Goal: Information Seeking & Learning: Learn about a topic

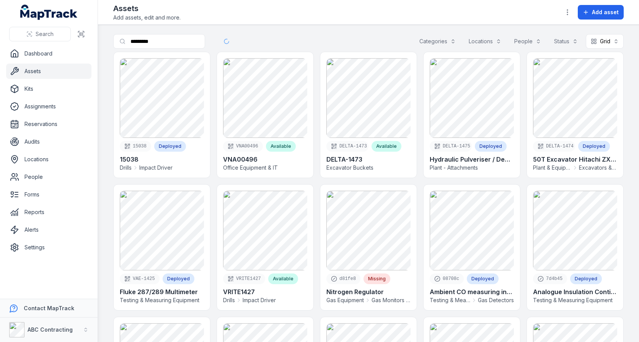
type input "*********"
click at [313, 29] on main "Search for assets ********* Categories Locations People Status Grid **** 15038 …" at bounding box center [368, 183] width 541 height 317
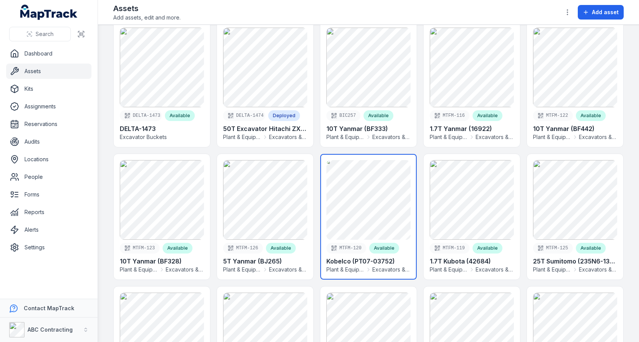
scroll to position [79, 0]
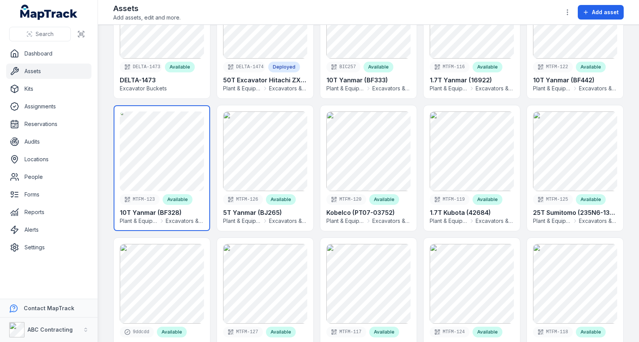
click at [185, 156] on link at bounding box center [162, 168] width 96 height 126
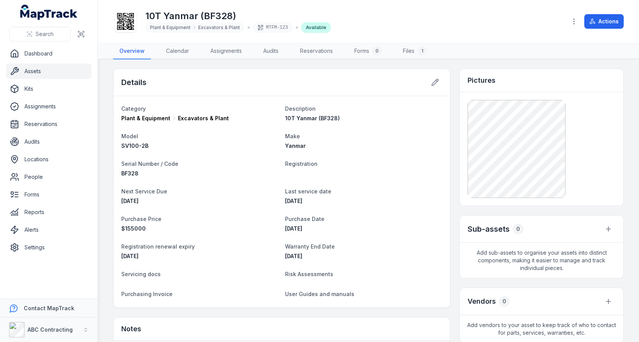
click at [129, 28] on icon at bounding box center [125, 21] width 17 height 17
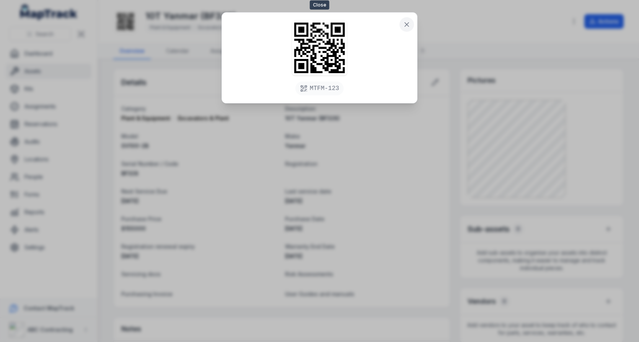
click at [410, 24] on icon at bounding box center [407, 25] width 8 height 8
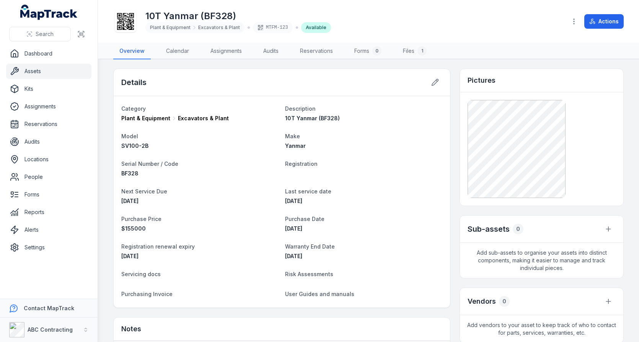
click at [123, 27] on icon at bounding box center [125, 21] width 17 height 17
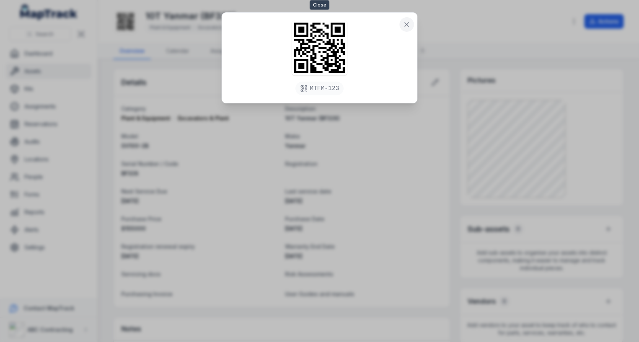
click at [404, 21] on icon at bounding box center [407, 25] width 8 height 8
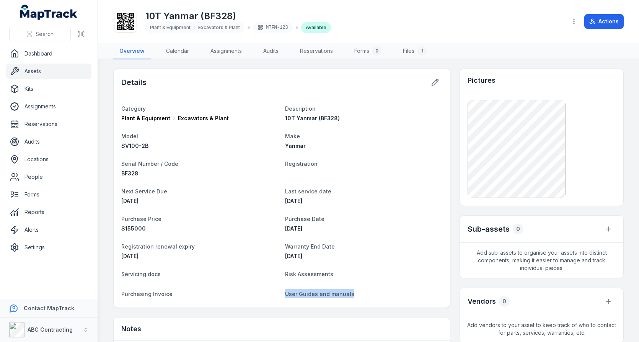
drag, startPoint x: 286, startPoint y: 291, endPoint x: 353, endPoint y: 291, distance: 67.4
click at [353, 291] on dt "User Guides and manuals" at bounding box center [364, 293] width 158 height 9
drag, startPoint x: 284, startPoint y: 291, endPoint x: 399, endPoint y: 291, distance: 114.1
click at [399, 291] on dl "Category Plant & Equipment Excavators & Plant Description 10T Yanmar (BF328) Mo…" at bounding box center [281, 202] width 321 height 196
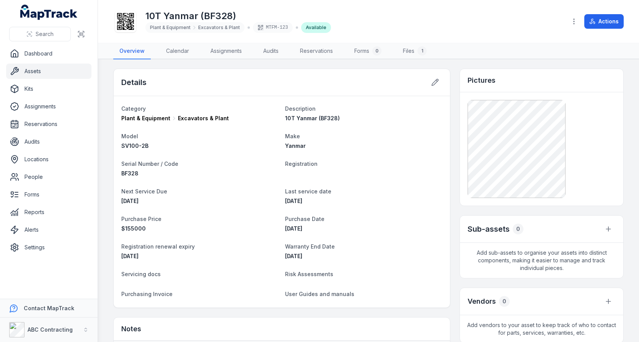
click at [413, 248] on dt "Warranty End Date" at bounding box center [364, 246] width 158 height 9
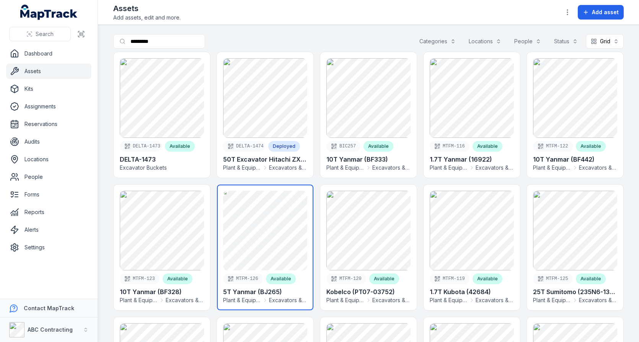
click at [247, 232] on link at bounding box center [265, 248] width 96 height 126
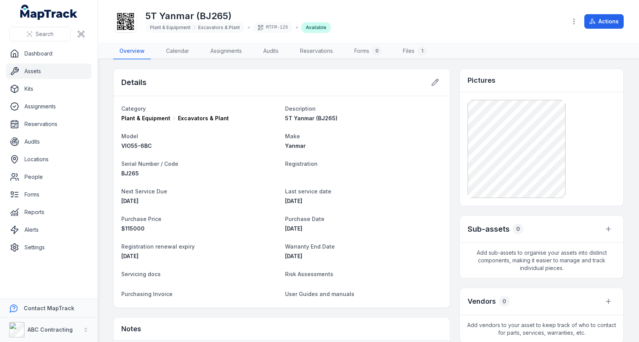
click at [127, 21] on icon at bounding box center [125, 21] width 17 height 17
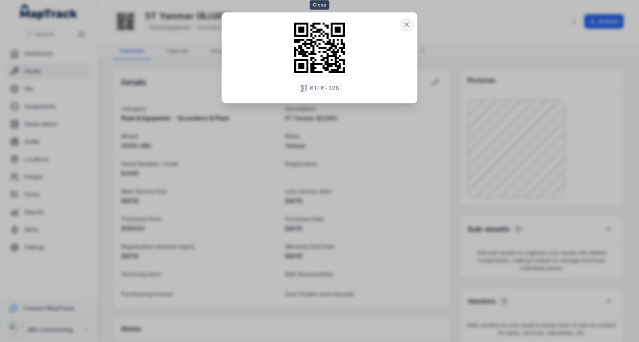
click at [408, 21] on icon at bounding box center [407, 25] width 8 height 8
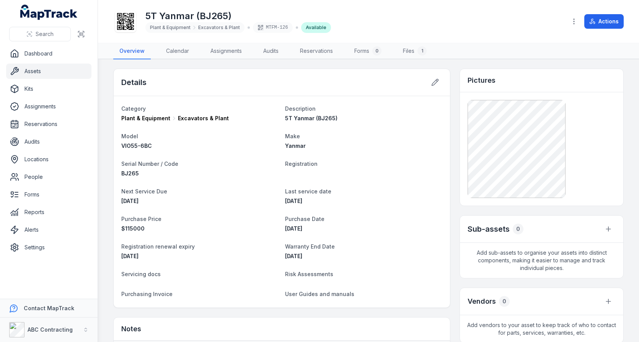
drag, startPoint x: 132, startPoint y: 98, endPoint x: 369, endPoint y: 282, distance: 300.1
click at [369, 282] on div "Category Plant & Equipment Excavators & Plant Description 5T Yanmar (BJ265) Mod…" at bounding box center [282, 201] width 337 height 211
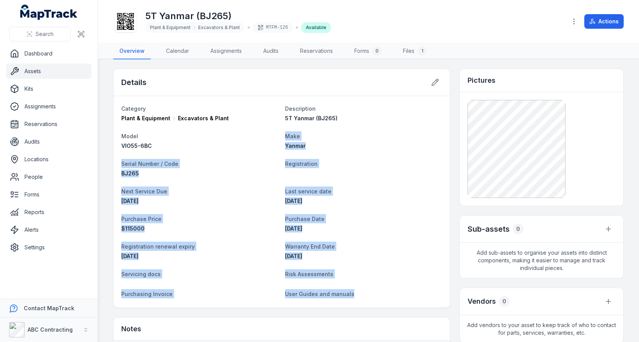
drag, startPoint x: 355, startPoint y: 298, endPoint x: 166, endPoint y: 149, distance: 240.8
click at [166, 149] on dl "Category Plant & Equipment Excavators & Plant Description 5T Yanmar (BJ265) Mod…" at bounding box center [281, 202] width 321 height 196
click at [404, 229] on div "[DATE]" at bounding box center [364, 229] width 158 height 8
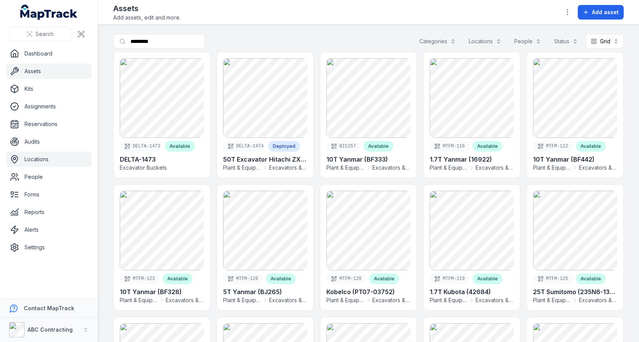
click at [66, 154] on link "Locations" at bounding box center [48, 159] width 85 height 15
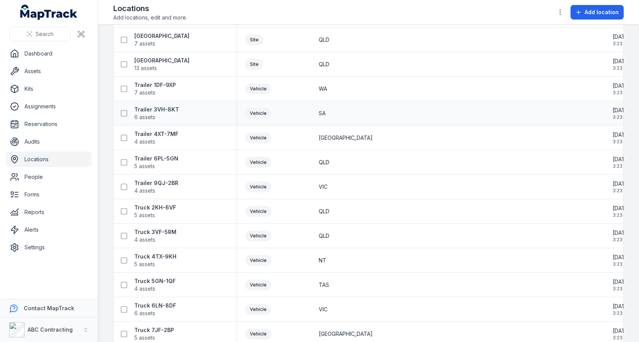
scroll to position [1131, 0]
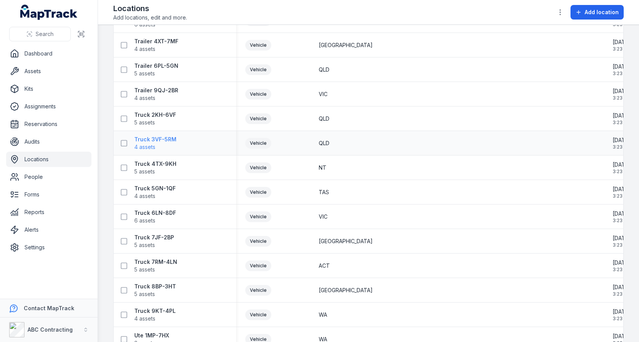
click at [173, 138] on strong "Truck 3VF-5RM" at bounding box center [155, 140] width 42 height 8
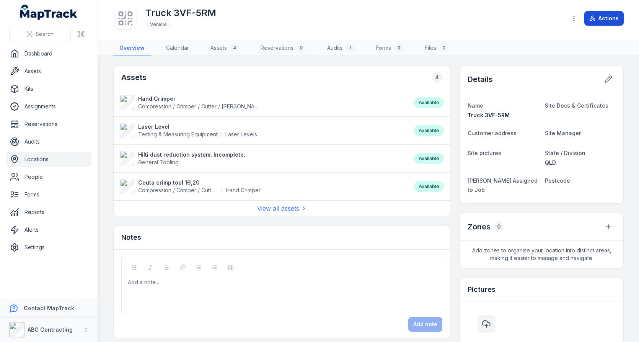
click at [606, 21] on button "Actions" at bounding box center [604, 18] width 39 height 15
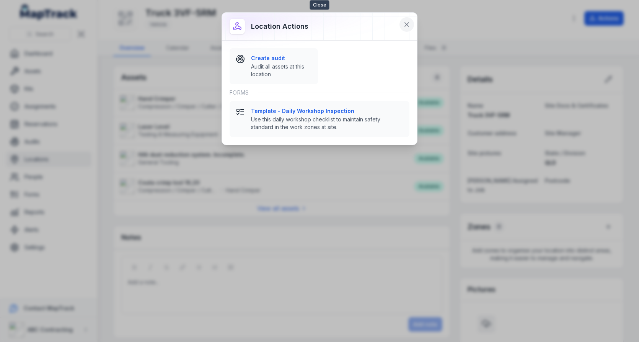
click at [411, 24] on button at bounding box center [407, 24] width 15 height 15
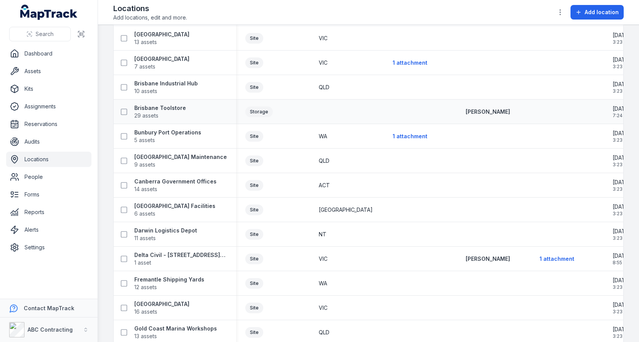
scroll to position [262, 0]
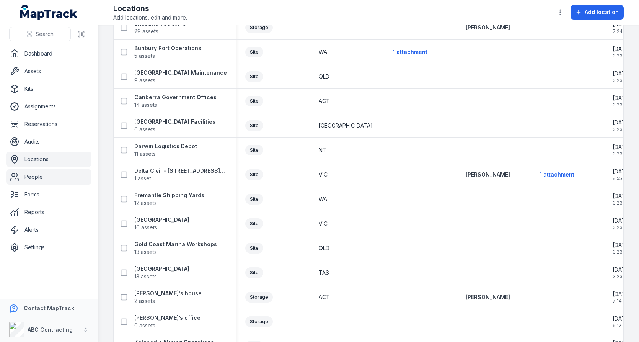
click at [69, 181] on link "People" at bounding box center [48, 176] width 85 height 15
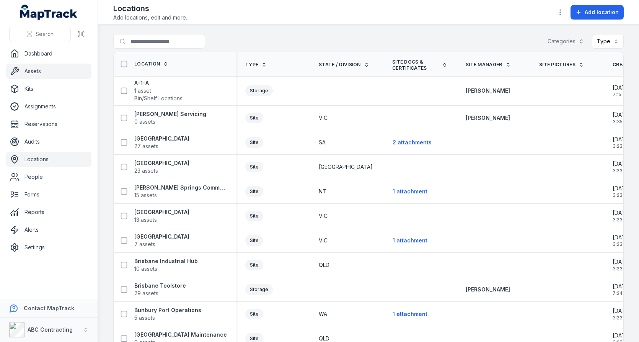
click at [62, 75] on link "Assets" at bounding box center [48, 71] width 85 height 15
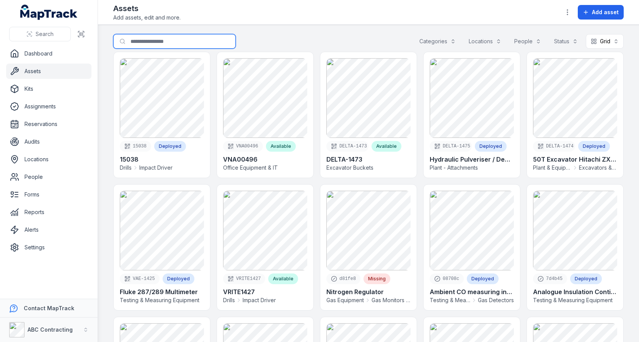
click at [152, 36] on input "Search for assets" at bounding box center [174, 41] width 123 height 15
type input "*********"
click at [361, 38] on div "Search for assets ********* Categories Locations People Status Grid ****" at bounding box center [368, 43] width 511 height 18
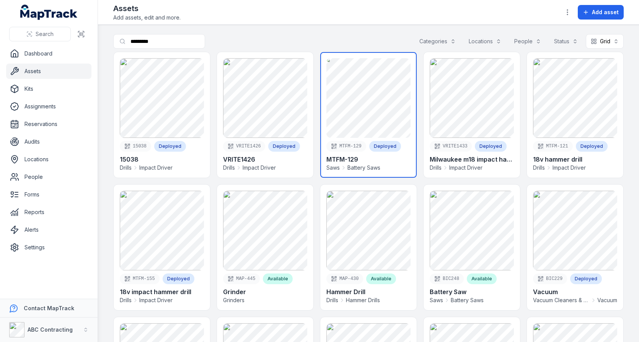
scroll to position [23, 0]
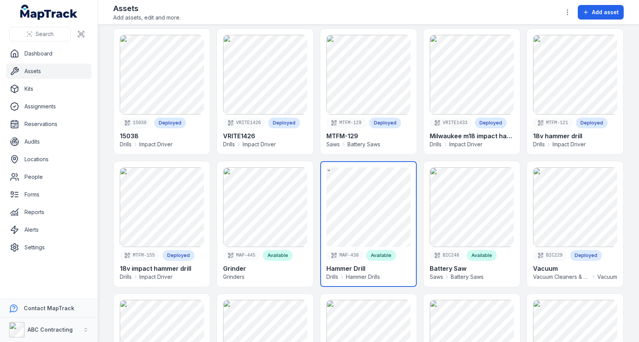
click at [364, 196] on link at bounding box center [368, 224] width 96 height 126
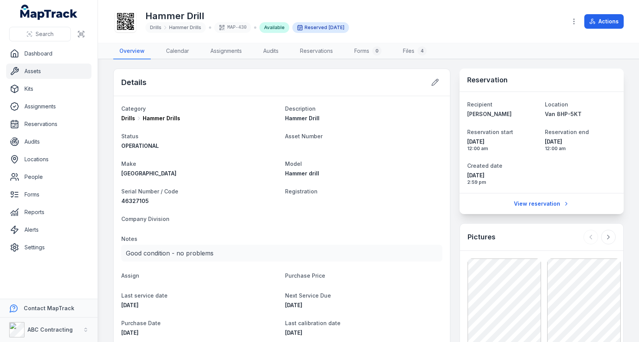
drag, startPoint x: 471, startPoint y: 77, endPoint x: 538, endPoint y: 171, distance: 115.3
click at [538, 171] on div "Reservation Recipient [PERSON_NAME] Location Van 8HP-5KT Reservation start [DAT…" at bounding box center [542, 142] width 164 height 146
click at [554, 152] on dl "Recipient [PERSON_NAME] Location Van 8HP-5KT Reservation start [DATE] 12:00 am …" at bounding box center [542, 143] width 149 height 86
click at [603, 24] on button "Actions" at bounding box center [604, 21] width 39 height 15
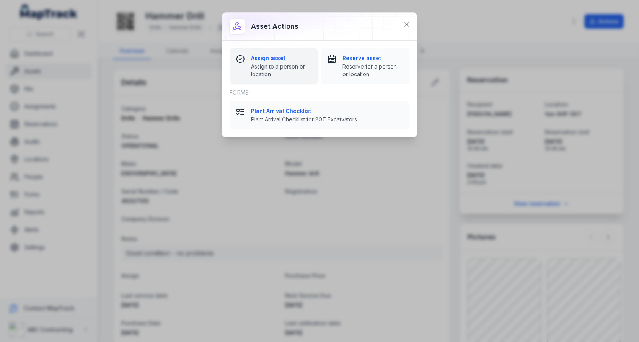
click at [295, 62] on div "Assign asset Assign to a person or location" at bounding box center [281, 66] width 61 height 24
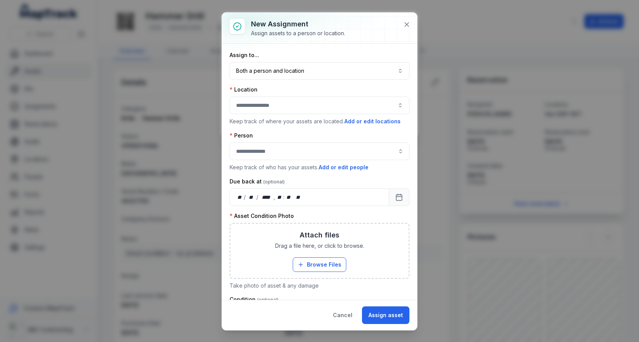
click at [274, 108] on button "button" at bounding box center [320, 105] width 180 height 18
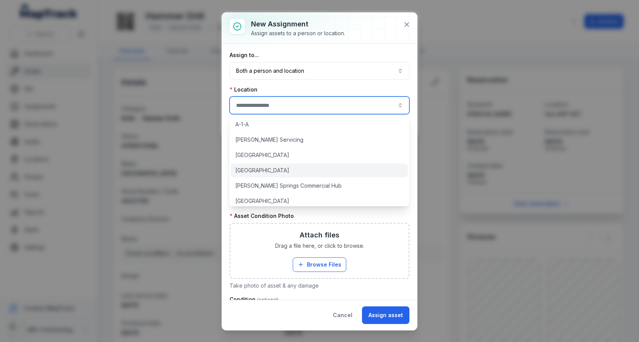
scroll to position [9, 0]
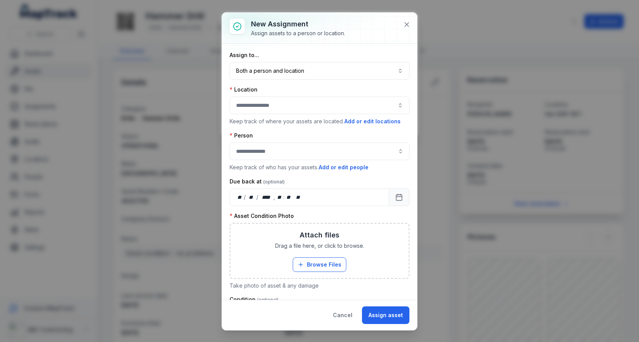
click at [365, 92] on div "Location" at bounding box center [320, 90] width 180 height 8
click at [381, 69] on button "Both a person and location ****" at bounding box center [320, 71] width 180 height 18
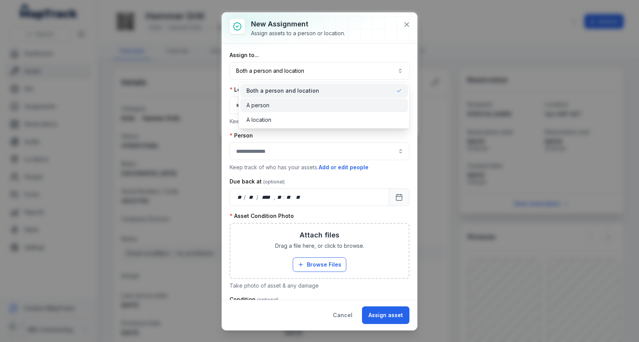
click at [355, 108] on div "A person" at bounding box center [324, 105] width 155 height 8
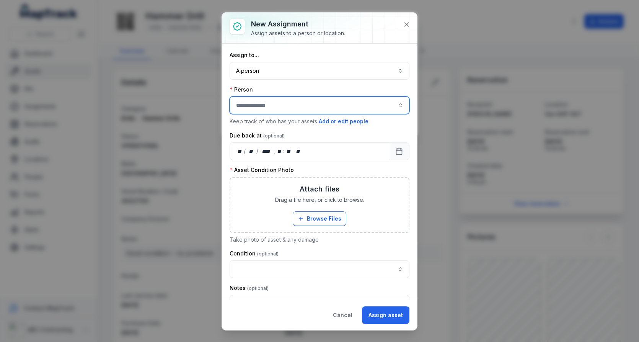
click at [345, 105] on input "assignment-add:person-label" at bounding box center [320, 105] width 180 height 18
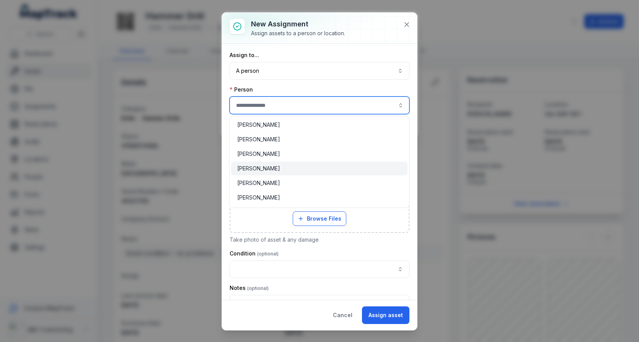
type input "**********"
click at [320, 168] on div "[PERSON_NAME]" at bounding box center [319, 169] width 164 height 8
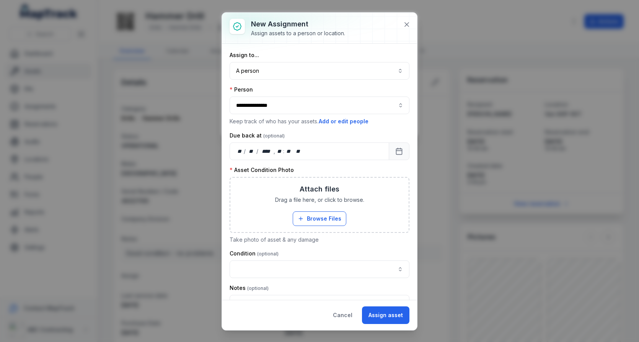
click at [339, 135] on div "Due back at" at bounding box center [320, 136] width 180 height 8
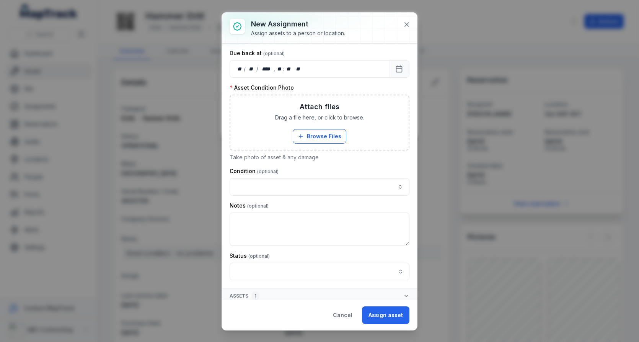
scroll to position [81, 0]
click at [255, 87] on label "Asset Condition Photo" at bounding box center [262, 89] width 64 height 8
click at [295, 194] on div "**********" at bounding box center [320, 126] width 180 height 311
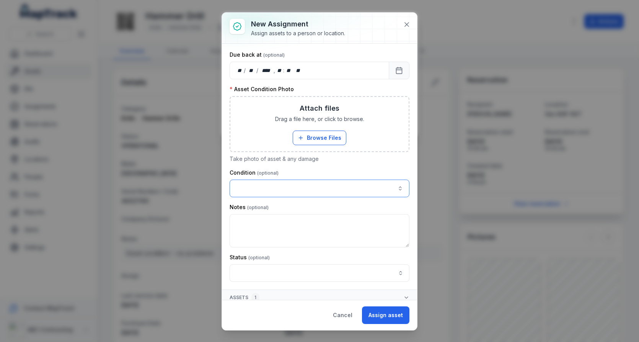
click at [295, 193] on button "button" at bounding box center [320, 189] width 180 height 18
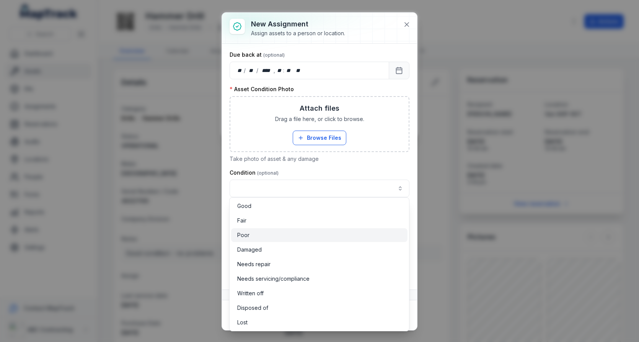
click at [283, 237] on div "Poor" at bounding box center [319, 235] width 164 height 8
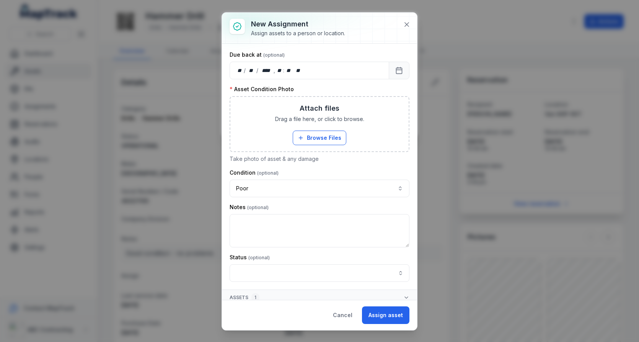
click at [334, 176] on div "Condition Poor ****" at bounding box center [320, 183] width 180 height 28
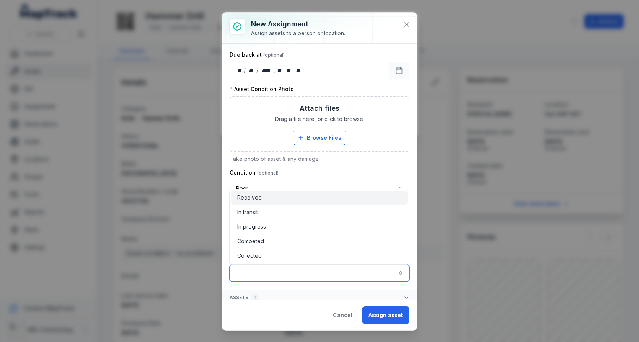
click at [294, 274] on input "assignment-add:cf[1a526681-56ed-4d33-a366-272b18425df2]-label" at bounding box center [320, 273] width 180 height 18
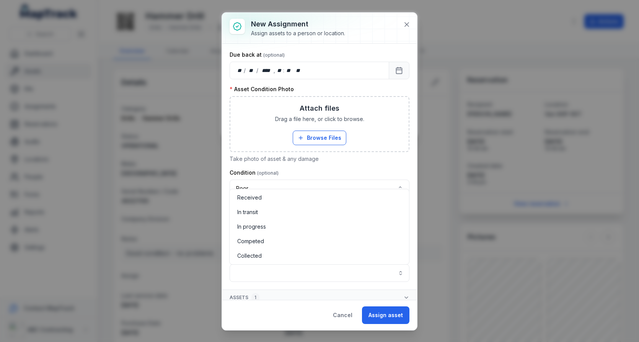
click at [359, 158] on div "**********" at bounding box center [320, 126] width 180 height 311
click at [409, 24] on icon at bounding box center [407, 25] width 8 height 8
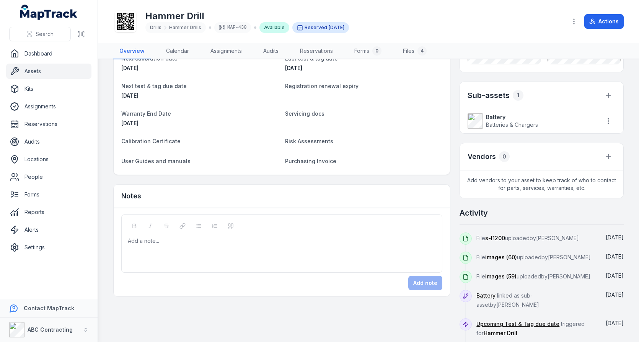
scroll to position [327, 0]
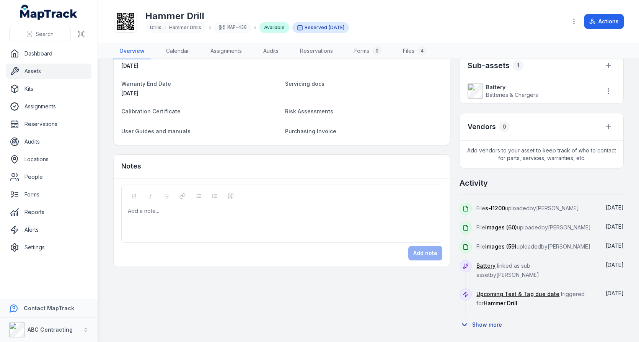
click at [486, 318] on button "Show more" at bounding box center [483, 325] width 47 height 16
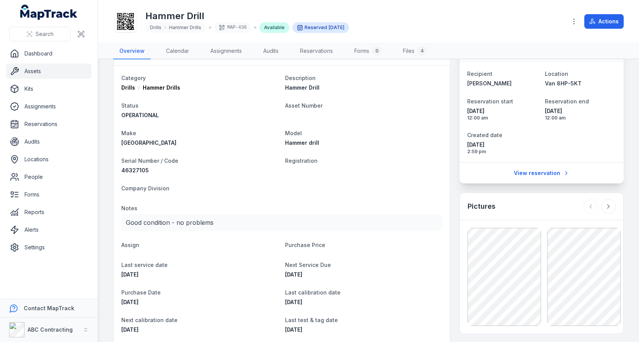
scroll to position [0, 0]
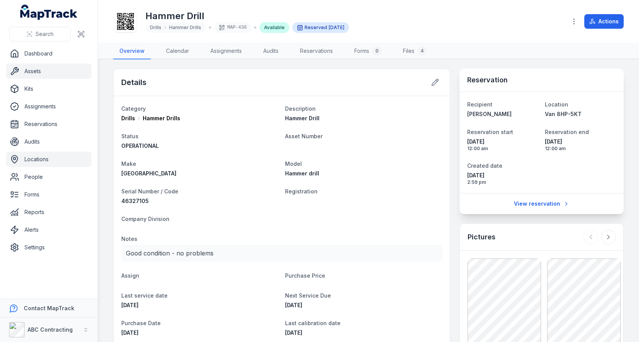
click at [35, 157] on link "Locations" at bounding box center [48, 159] width 85 height 15
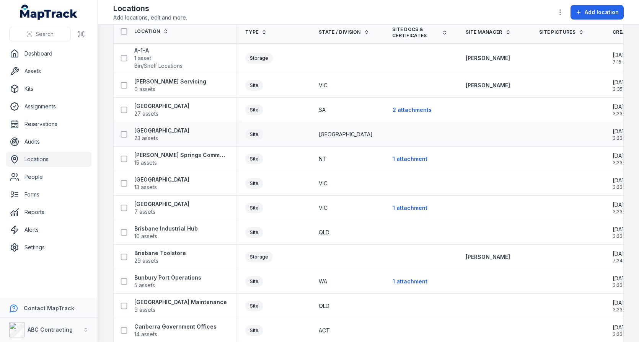
scroll to position [33, 0]
click at [51, 180] on link "People" at bounding box center [48, 176] width 85 height 15
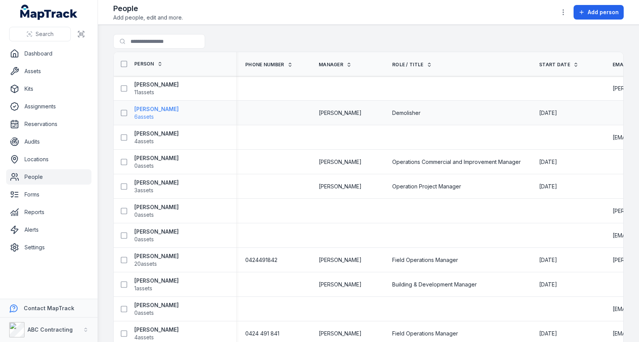
click at [149, 106] on strong "[PERSON_NAME]" at bounding box center [156, 109] width 44 height 8
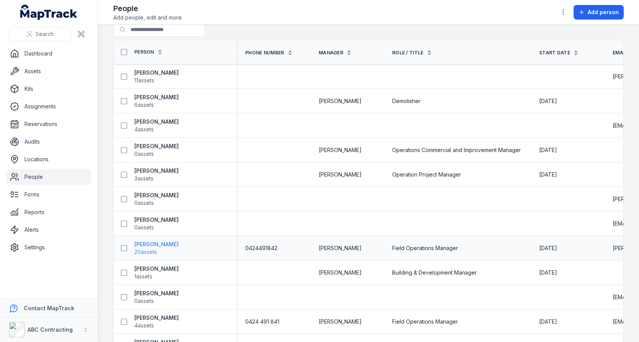
click at [156, 250] on span "20 assets" at bounding box center [145, 252] width 23 height 8
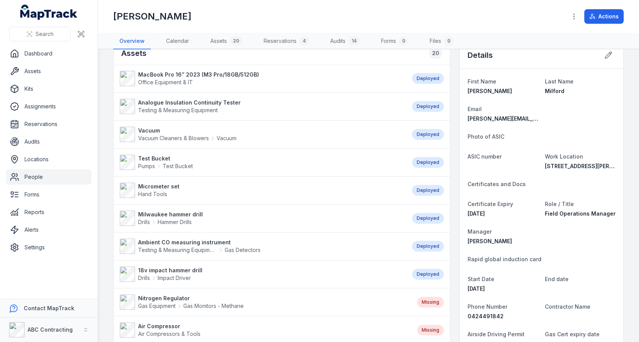
scroll to position [21, 0]
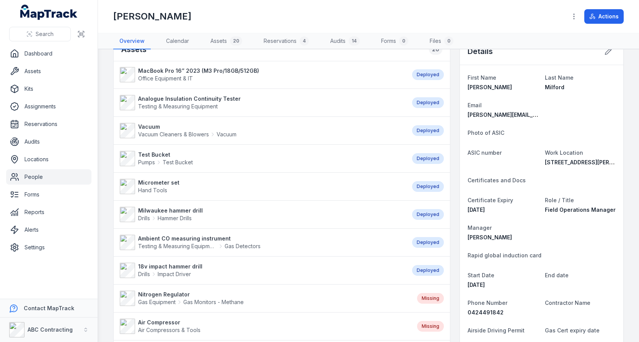
click at [485, 207] on span "[DATE]" at bounding box center [476, 209] width 17 height 7
click at [485, 285] on span "[DATE]" at bounding box center [476, 284] width 17 height 7
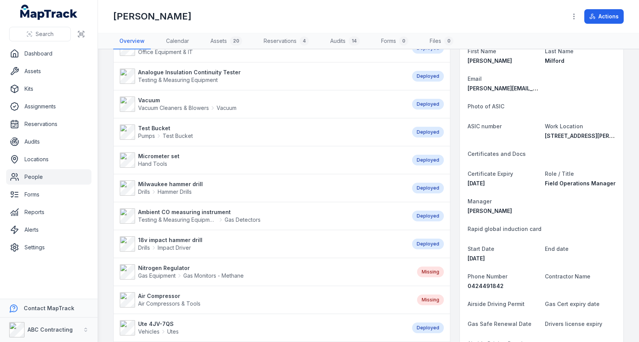
scroll to position [72, 0]
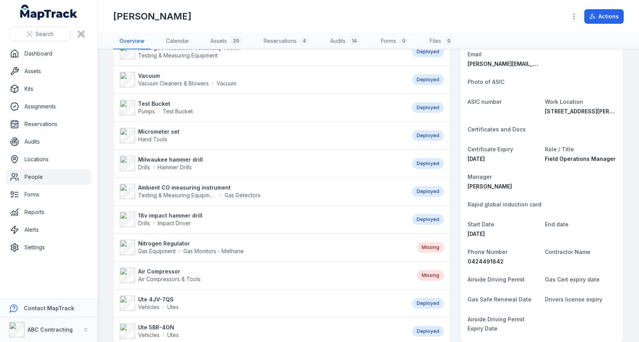
click at [494, 219] on dt "Start Date" at bounding box center [503, 223] width 71 height 9
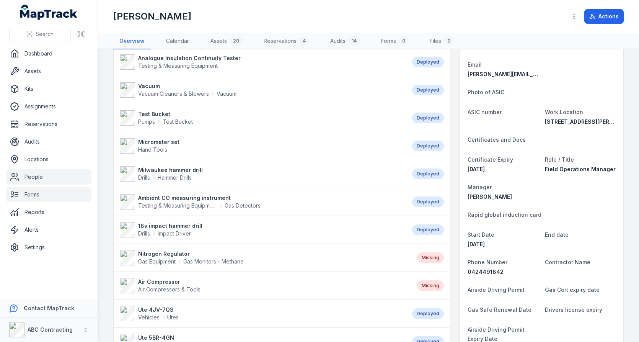
click at [46, 199] on link "Forms" at bounding box center [48, 194] width 85 height 15
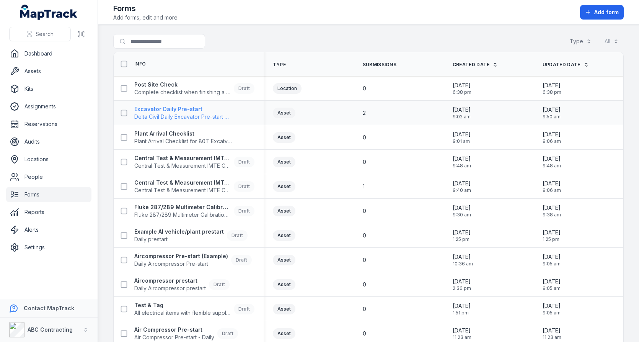
click at [203, 114] on span "Delta Civil Daily Excavator Pre-start Checklist" at bounding box center [183, 117] width 98 height 8
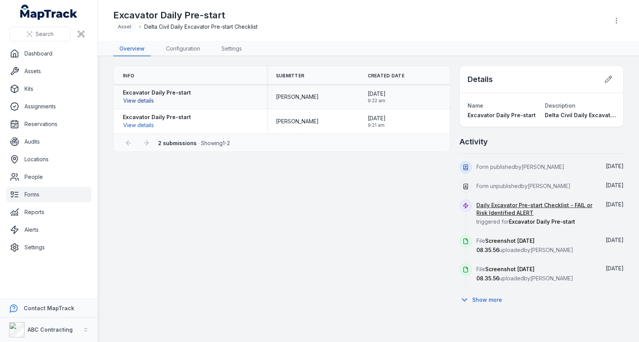
click at [142, 101] on button "View details" at bounding box center [138, 100] width 31 height 8
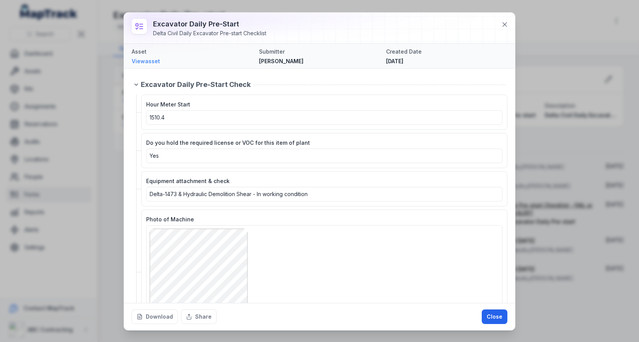
click at [152, 61] on link "View asset" at bounding box center [192, 61] width 121 height 8
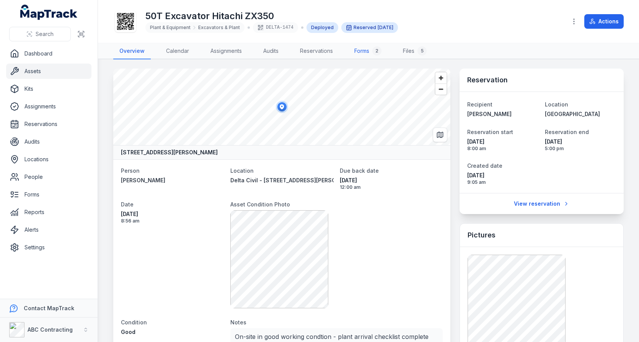
click at [368, 52] on link "Forms 2" at bounding box center [367, 51] width 39 height 16
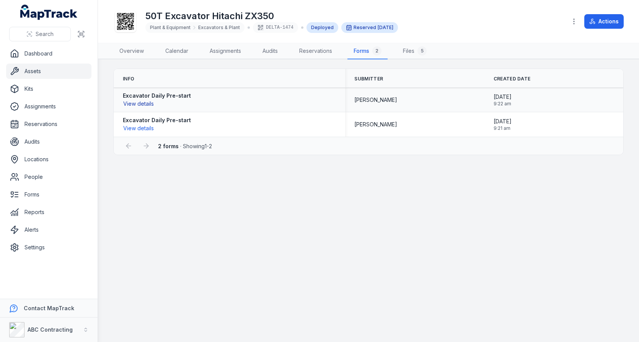
click at [137, 105] on button "View details" at bounding box center [138, 104] width 31 height 8
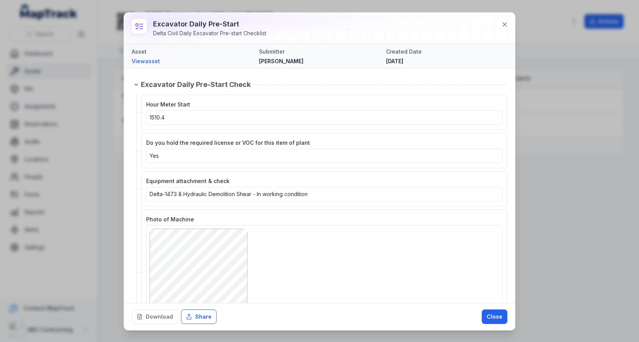
click at [198, 319] on button "Share" at bounding box center [199, 316] width 36 height 15
click at [155, 317] on button "Download" at bounding box center [155, 316] width 46 height 15
click at [503, 25] on icon at bounding box center [505, 25] width 8 height 8
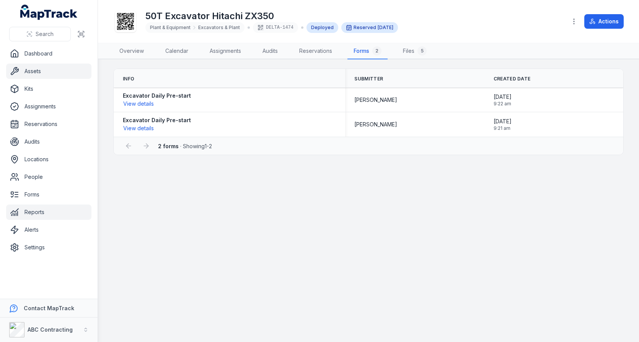
click at [59, 211] on link "Reports" at bounding box center [48, 211] width 85 height 15
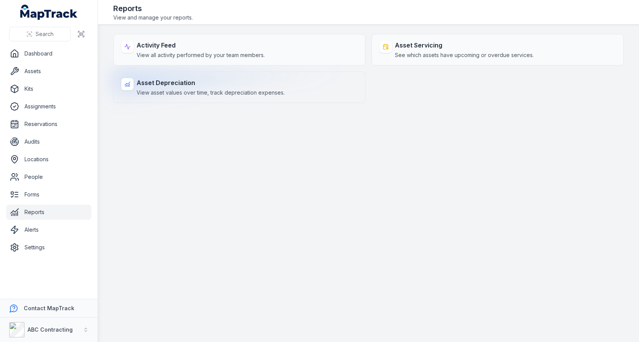
click at [269, 97] on div "Asset Depreciation View asset values over time, track depreciation expenses." at bounding box center [239, 87] width 252 height 31
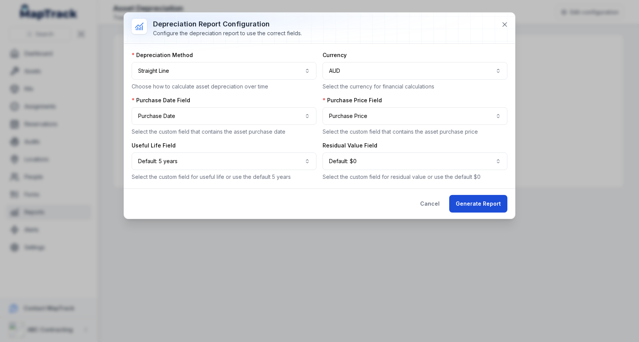
click at [495, 202] on button "Generate Report" at bounding box center [479, 204] width 58 height 18
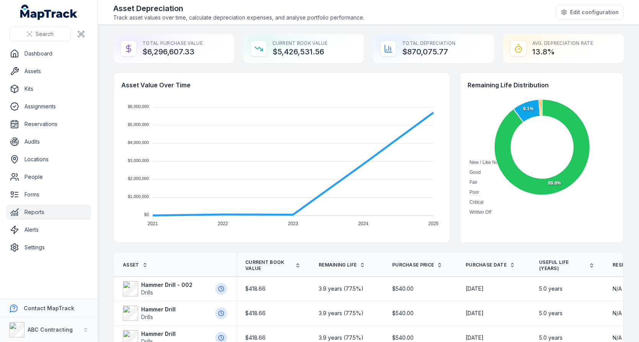
click at [459, 103] on div "Asset Value Over Time $6,000,000 $6,000,000 $5,000,000 $5,000,000 $4,000,000 $4…" at bounding box center [368, 157] width 511 height 170
click at [414, 51] on div "Total Depreciation $870,075.77" at bounding box center [433, 48] width 121 height 29
click at [460, 43] on div "Total Depreciation $870,075.77" at bounding box center [433, 48] width 121 height 29
click at [579, 13] on button "Edit configuration" at bounding box center [590, 12] width 68 height 15
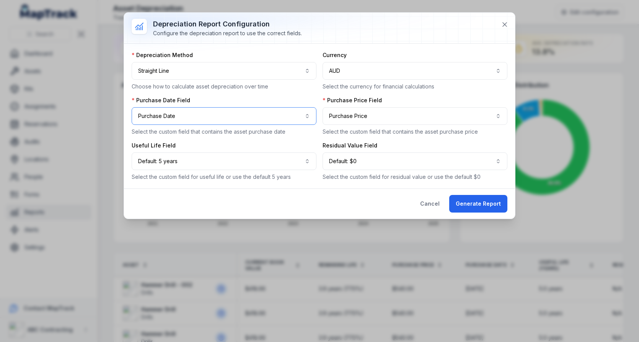
click at [231, 114] on button "**********" at bounding box center [224, 116] width 185 height 18
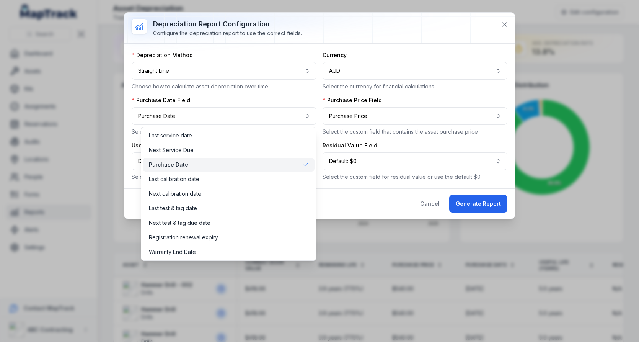
click at [249, 95] on div "**********" at bounding box center [320, 115] width 376 height 129
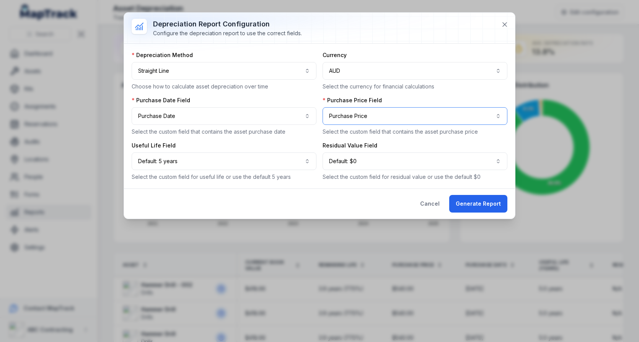
click at [363, 115] on button "**********" at bounding box center [415, 116] width 185 height 18
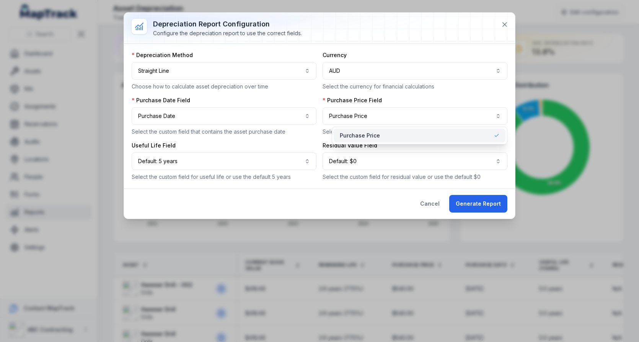
click at [293, 90] on div "**********" at bounding box center [320, 115] width 376 height 129
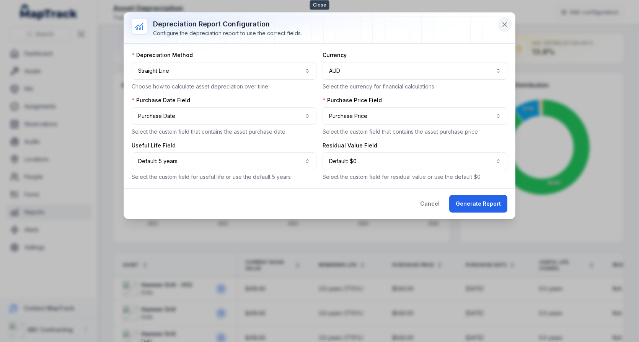
click at [505, 21] on icon at bounding box center [505, 25] width 8 height 8
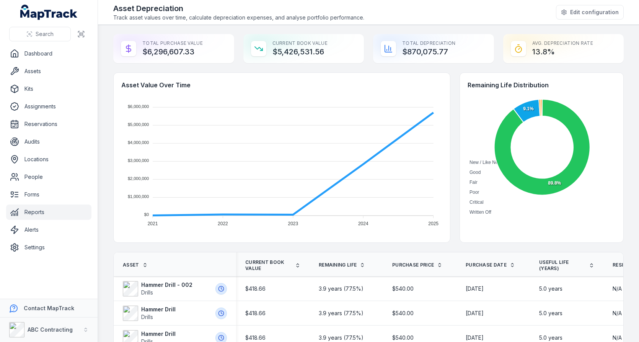
click at [454, 123] on div "Asset Value Over Time $6,000,000 $6,000,000 $5,000,000 $5,000,000 $4,000,000 $4…" at bounding box center [368, 157] width 511 height 170
click at [454, 147] on div "Asset Value Over Time $6,000,000 $6,000,000 $5,000,000 $5,000,000 $4,000,000 $4…" at bounding box center [368, 157] width 511 height 170
click at [52, 240] on link "Settings" at bounding box center [48, 247] width 85 height 15
click at [111, 163] on main "Total Purchase Value $6,296,607.33 Current Book Value $5,426,531.56 Total Depre…" at bounding box center [368, 183] width 541 height 317
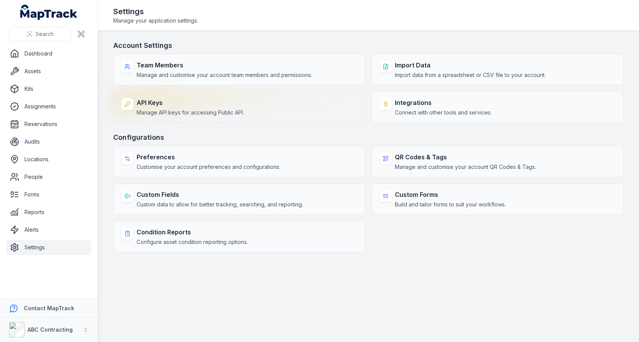
click at [294, 97] on div "API Keys Manage API keys for accessing Public API." at bounding box center [239, 107] width 252 height 31
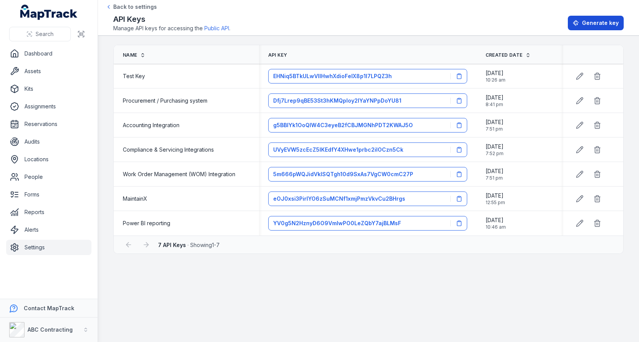
click at [602, 26] on span "Generate key" at bounding box center [600, 23] width 37 height 8
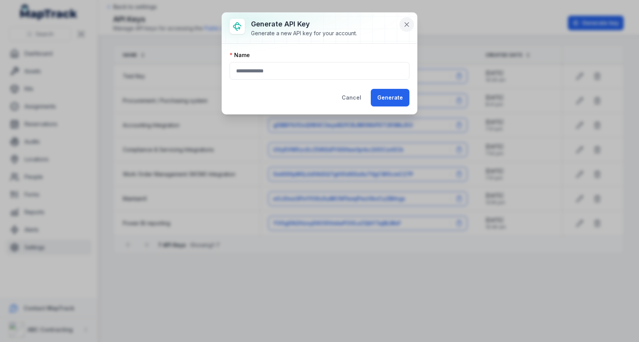
click at [407, 26] on icon at bounding box center [407, 25] width 8 height 8
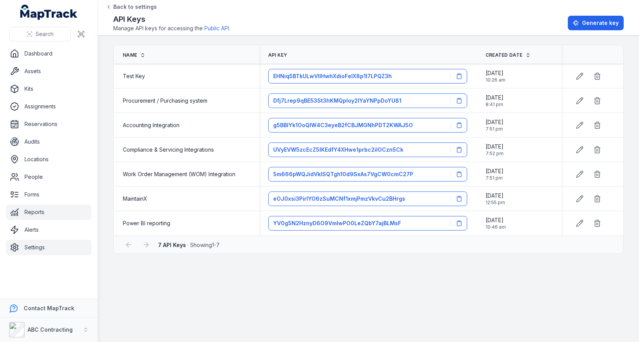
click at [51, 205] on link "Reports" at bounding box center [48, 211] width 85 height 15
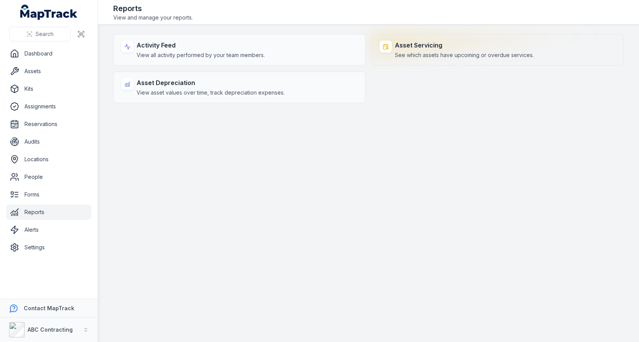
click at [424, 45] on strong "Asset Servicing" at bounding box center [464, 45] width 139 height 9
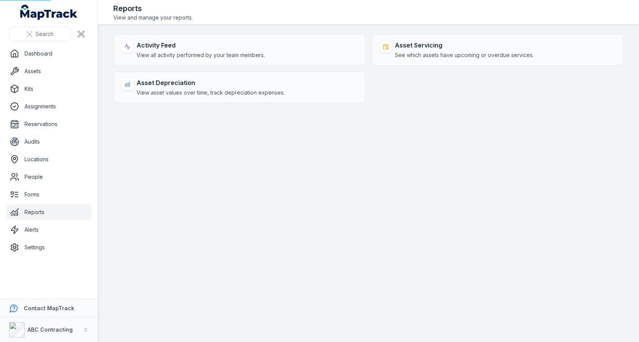
click at [405, 131] on main "Activity Feed View all activity performed by your team members. Asset Servicing…" at bounding box center [368, 183] width 541 height 317
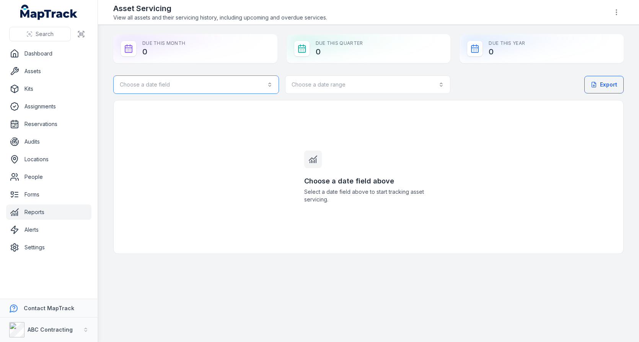
click at [257, 92] on button "Choose a date field" at bounding box center [196, 84] width 166 height 18
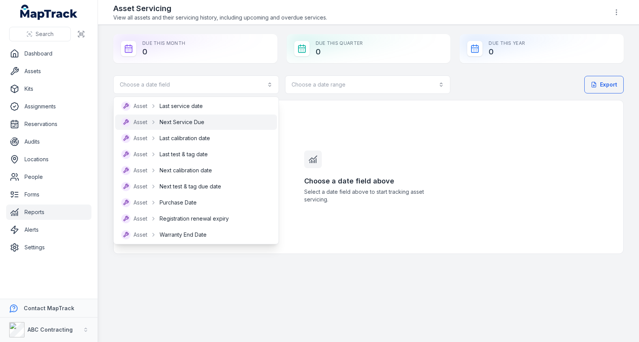
click at [242, 118] on div "Asset Next Service Due" at bounding box center [196, 122] width 150 height 9
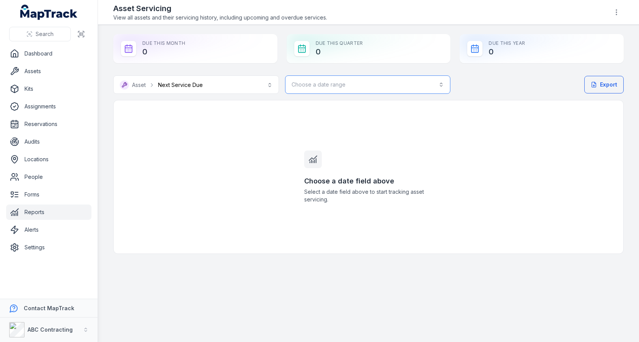
click at [341, 79] on button "Choose a date range" at bounding box center [368, 84] width 166 height 18
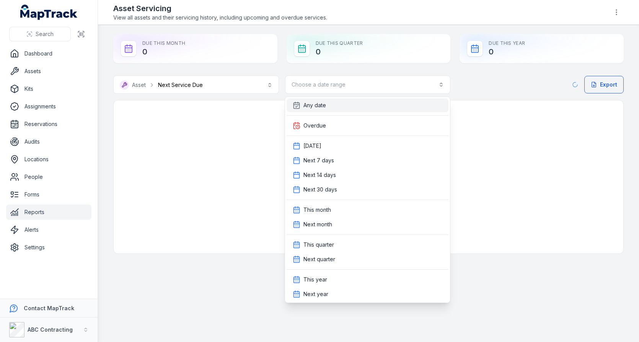
click at [341, 101] on div "Any date" at bounding box center [368, 105] width 162 height 14
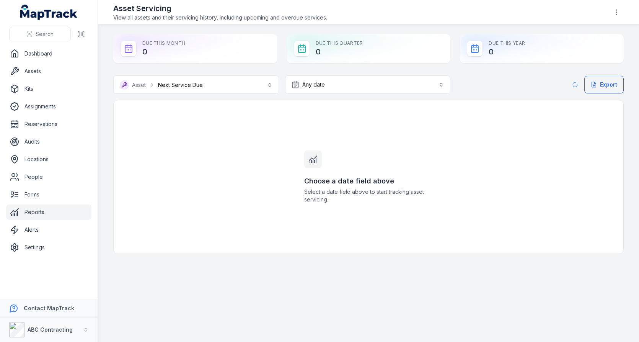
click at [343, 109] on div "Choose a date field above Select a date field above to start tracking asset ser…" at bounding box center [368, 176] width 147 height 153
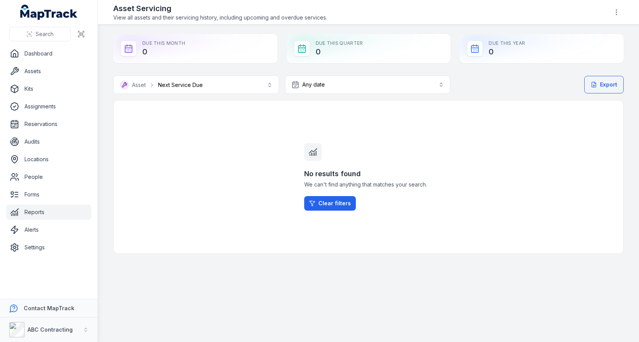
click at [343, 108] on div "No results found We can't find anything that matches your search. Clear filters" at bounding box center [368, 176] width 147 height 153
click at [58, 208] on link "Reports" at bounding box center [48, 211] width 85 height 15
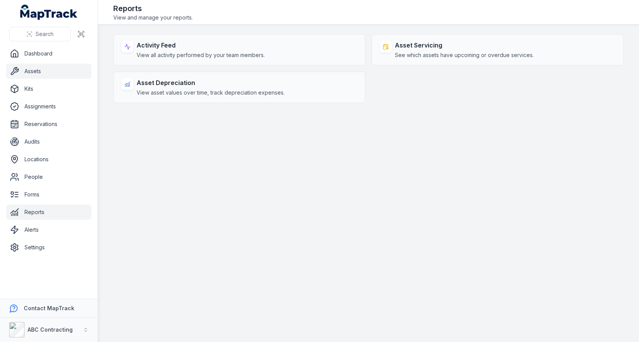
click at [47, 72] on link "Assets" at bounding box center [48, 71] width 85 height 15
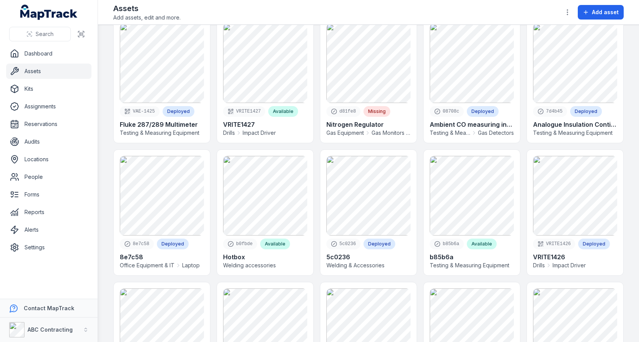
scroll to position [495, 0]
